Goal: Transaction & Acquisition: Purchase product/service

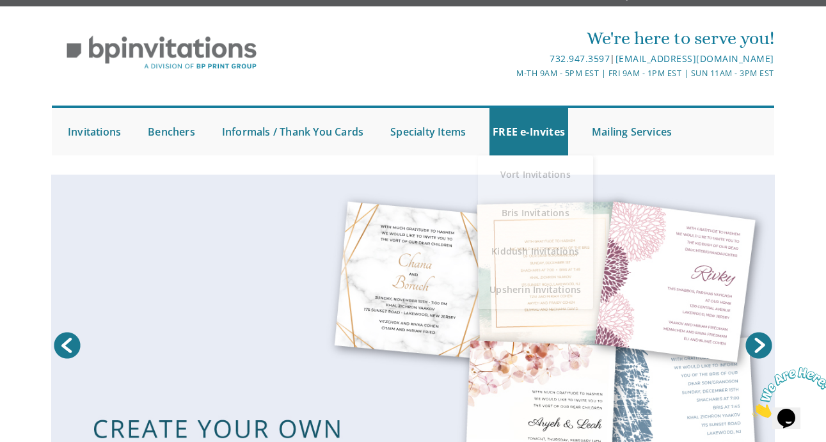
scroll to position [23, 0]
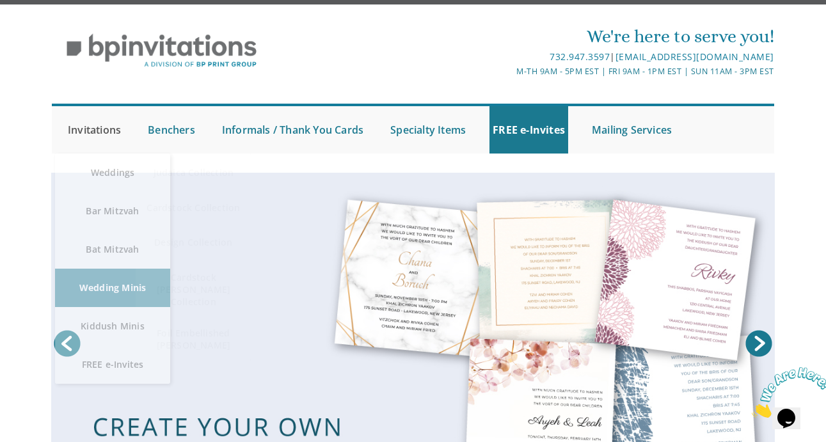
click at [105, 122] on link "Invitations" at bounding box center [95, 129] width 60 height 47
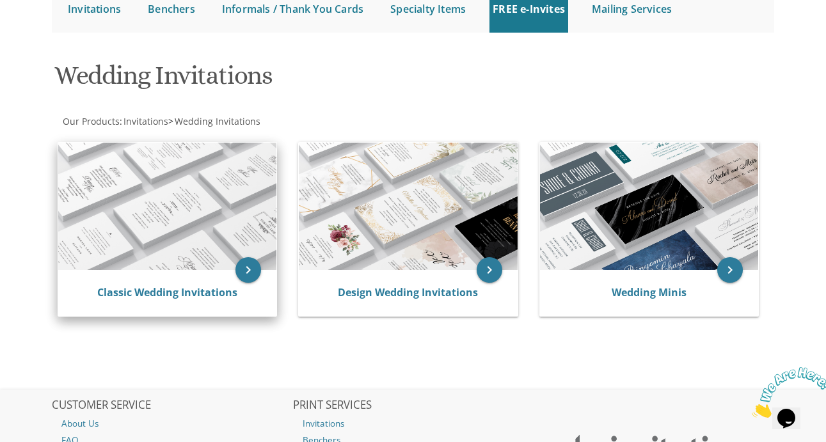
scroll to position [154, 0]
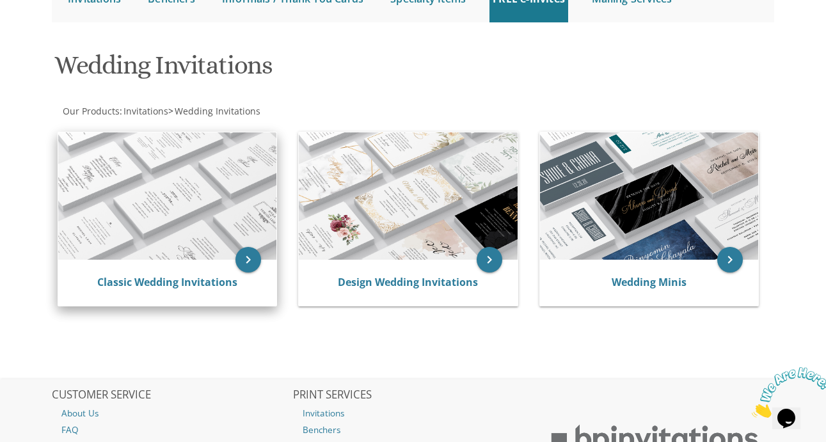
click at [195, 273] on div "Classic Wedding Invitations" at bounding box center [167, 283] width 218 height 46
click at [191, 287] on link "Classic Wedding Invitations" at bounding box center [167, 282] width 140 height 14
click at [203, 280] on link "Classic Wedding Invitations" at bounding box center [167, 282] width 140 height 14
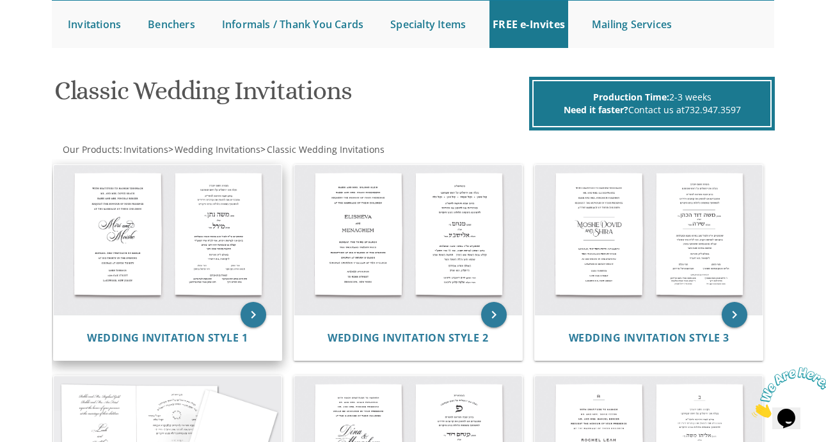
scroll to position [130, 0]
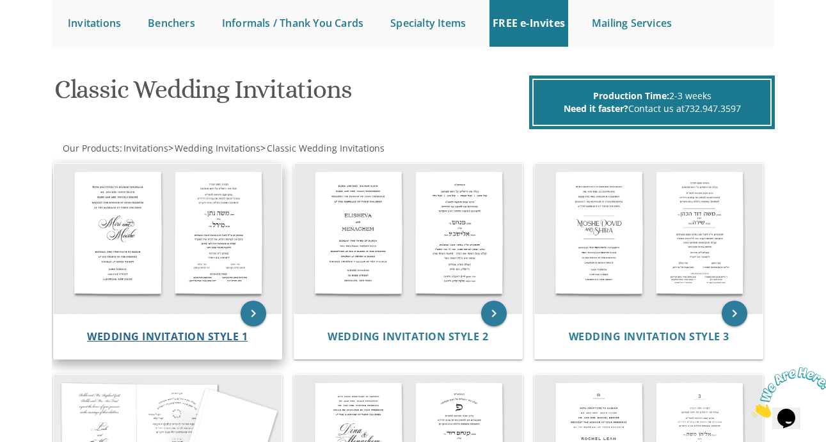
click at [161, 333] on span "Wedding Invitation Style 1" at bounding box center [167, 337] width 161 height 14
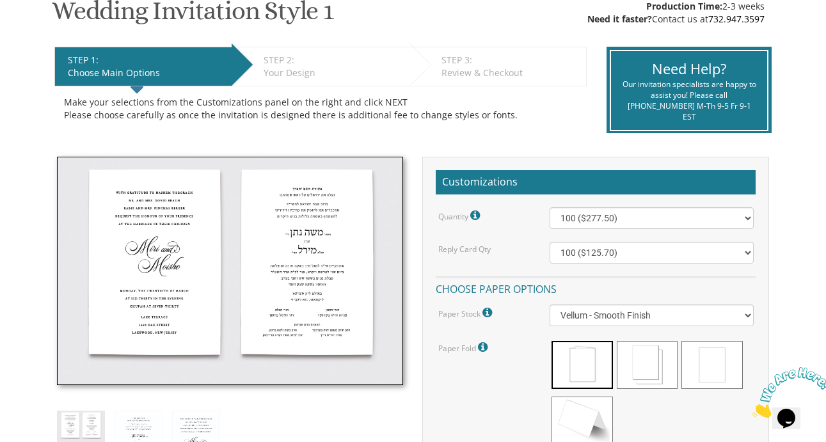
scroll to position [239, 0]
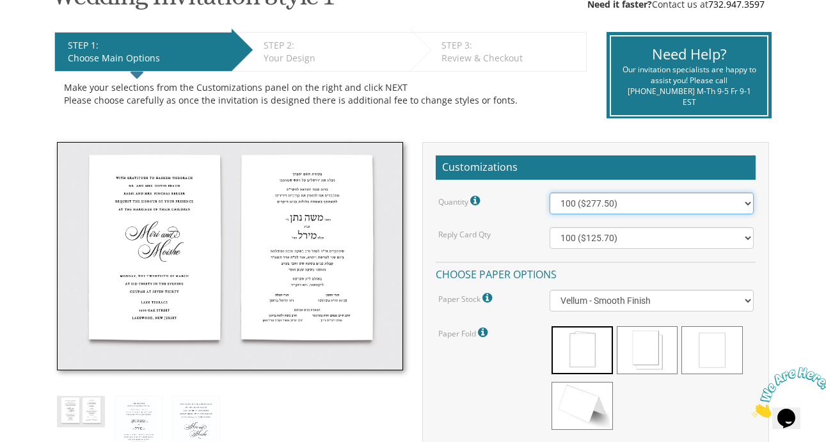
select select "300"
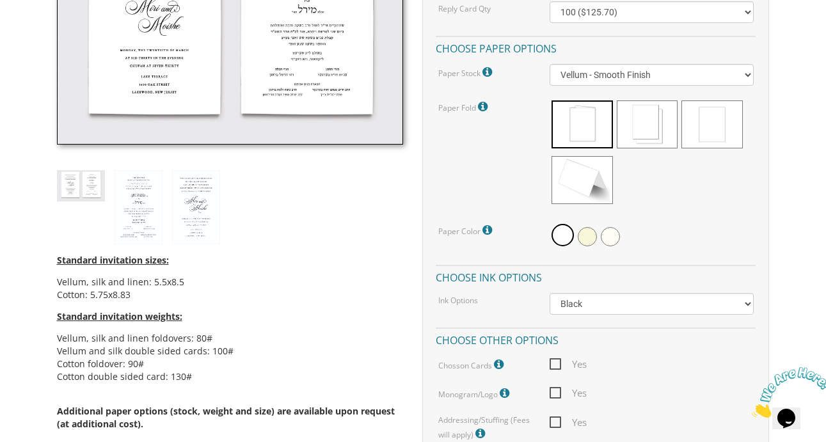
scroll to position [467, 0]
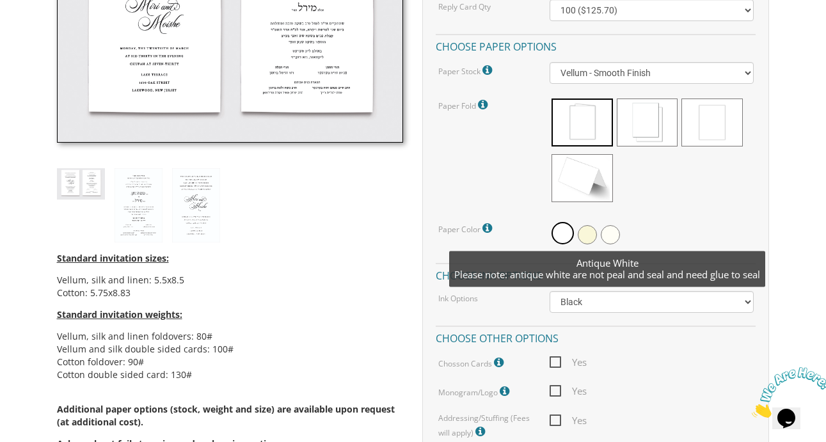
click at [618, 230] on span at bounding box center [610, 234] width 19 height 19
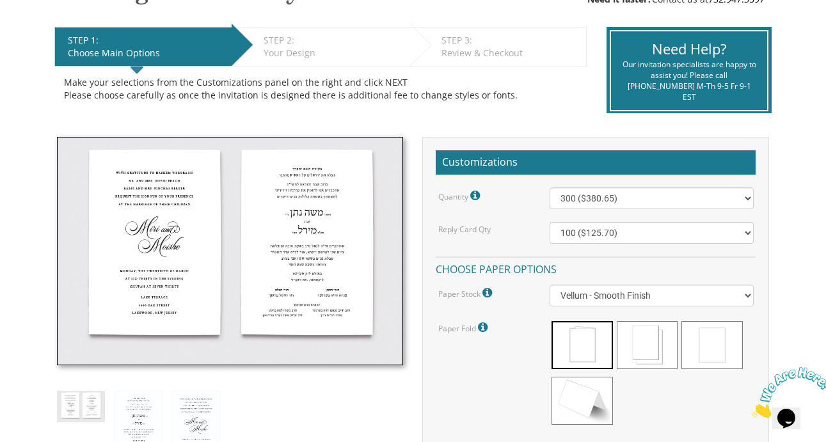
scroll to position [249, 0]
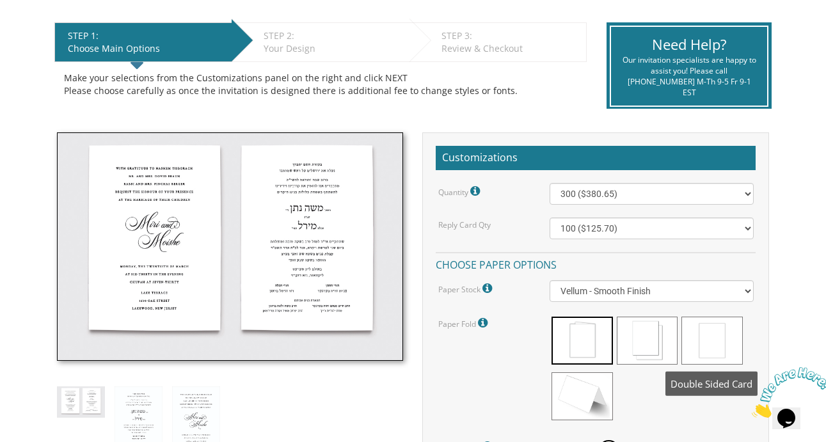
click at [714, 331] on span at bounding box center [712, 341] width 61 height 48
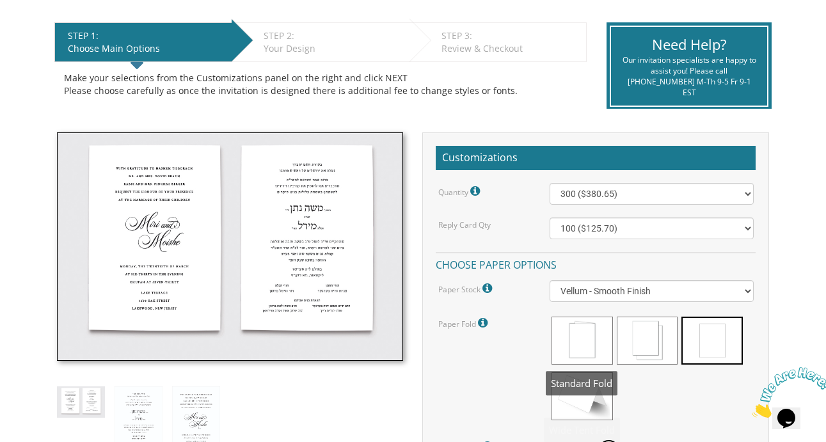
click at [567, 332] on span at bounding box center [582, 341] width 61 height 48
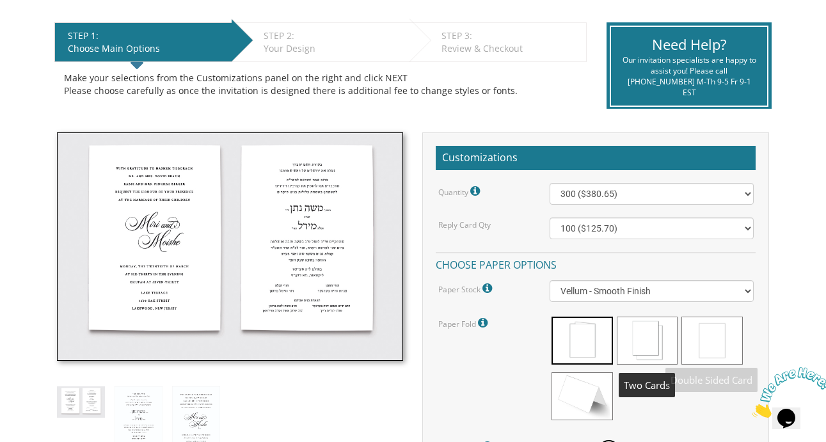
click at [708, 339] on span at bounding box center [712, 341] width 61 height 48
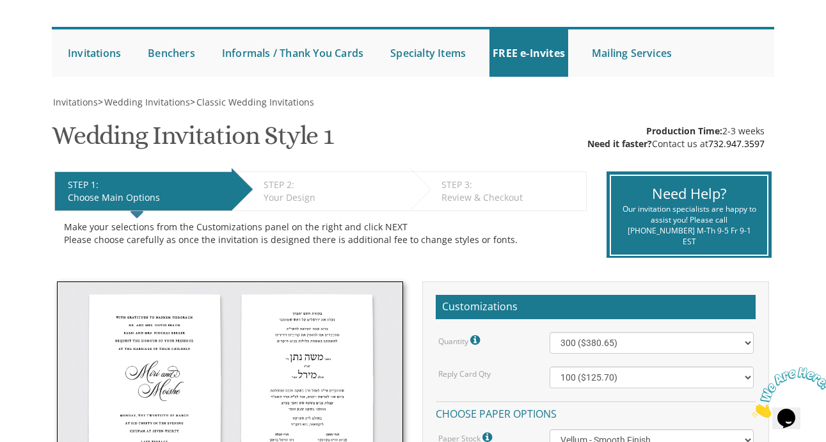
scroll to position [91, 0]
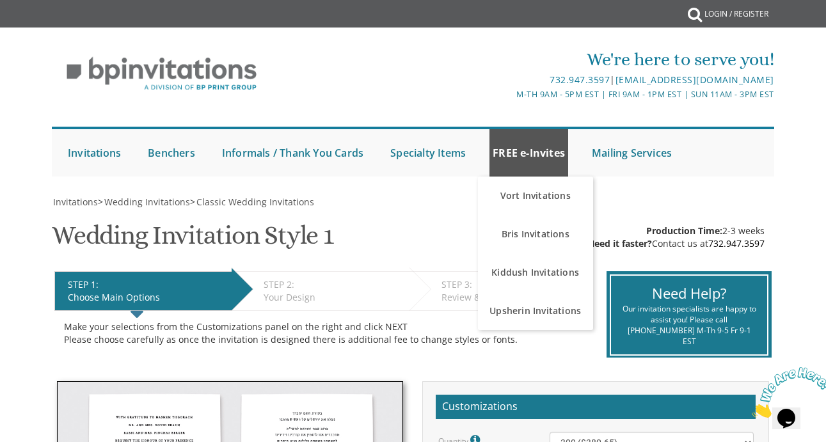
scroll to position [0, 0]
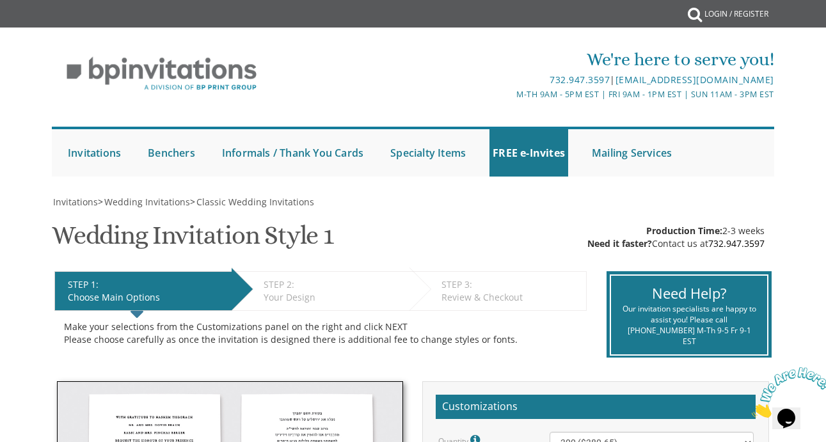
click at [596, 291] on div "STEP 1: EDIT Choose Main Options STEP 2: EDIT Your Design STEP 3: EDIT Review &…" at bounding box center [321, 315] width 553 height 106
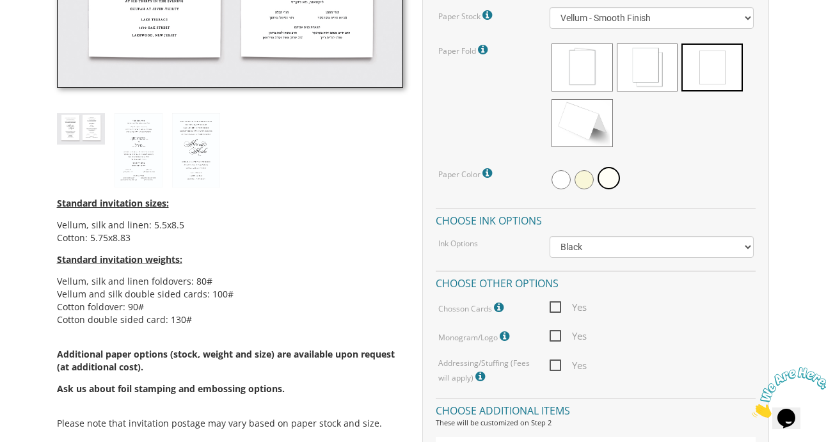
scroll to position [516, 0]
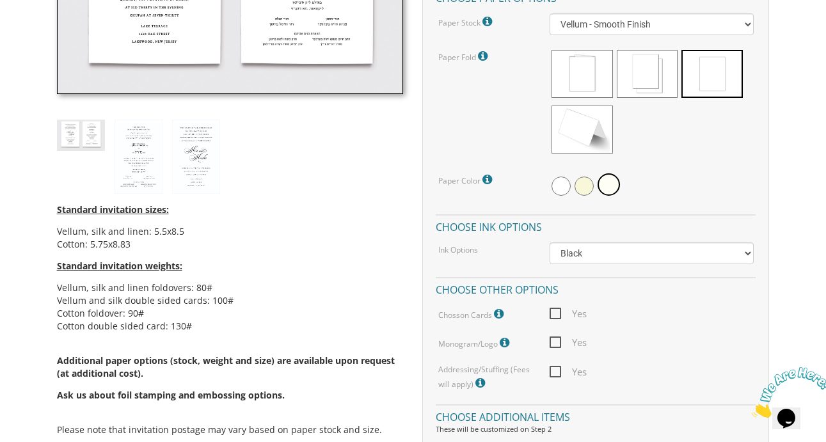
click at [555, 344] on span "Yes" at bounding box center [568, 343] width 37 height 16
click at [555, 344] on input "Yes" at bounding box center [554, 341] width 8 height 8
checkbox input "true"
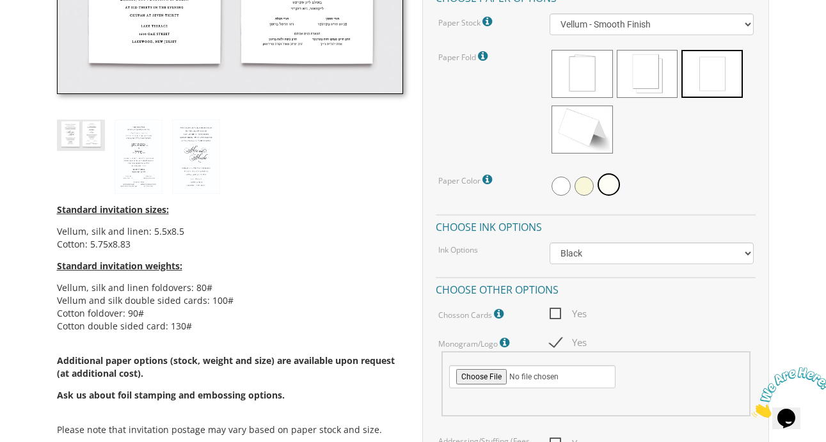
click at [555, 311] on span "Yes" at bounding box center [568, 314] width 37 height 16
click at [555, 311] on input "Yes" at bounding box center [554, 312] width 8 height 8
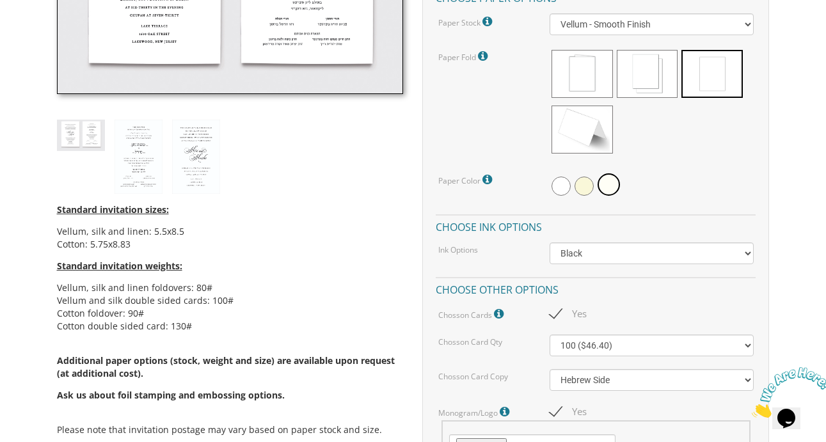
click at [555, 311] on span "Yes" at bounding box center [568, 314] width 37 height 16
click at [555, 311] on input "Yes" at bounding box center [554, 312] width 8 height 8
checkbox input "false"
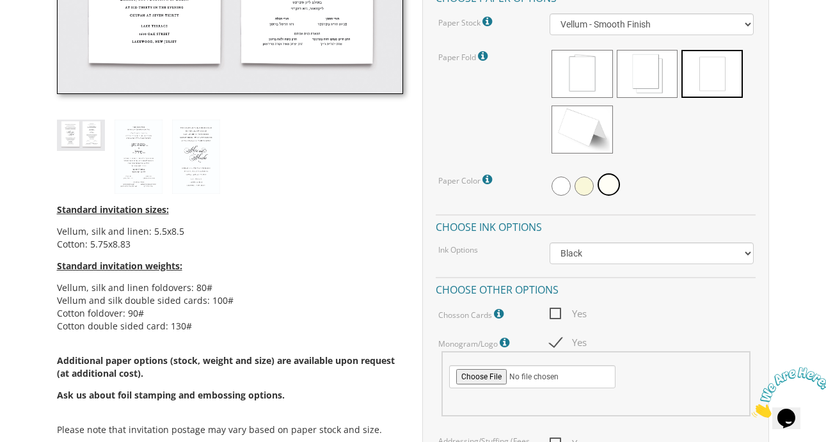
click at [553, 341] on span "Yes" at bounding box center [568, 343] width 37 height 16
click at [553, 341] on input "Yes" at bounding box center [554, 341] width 8 height 8
checkbox input "false"
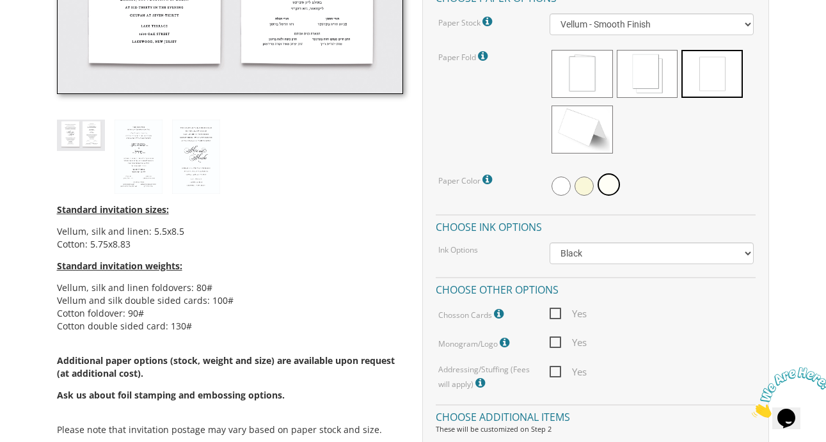
scroll to position [506, 0]
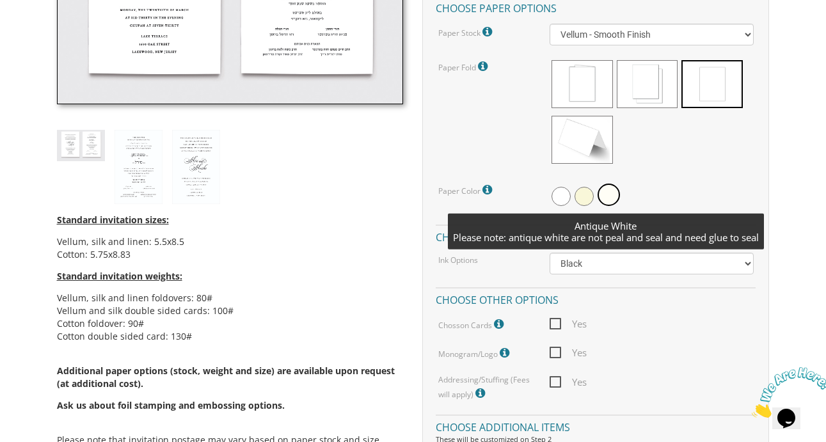
click at [611, 198] on span at bounding box center [609, 195] width 22 height 22
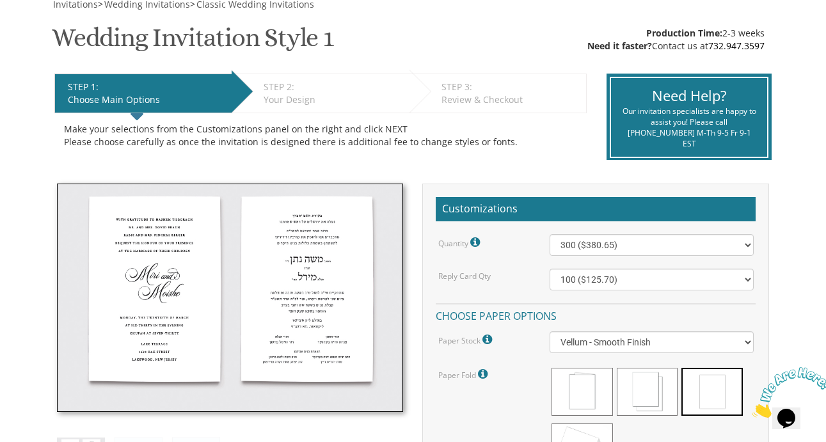
scroll to position [191, 0]
